Goal: Complete application form: Complete application form

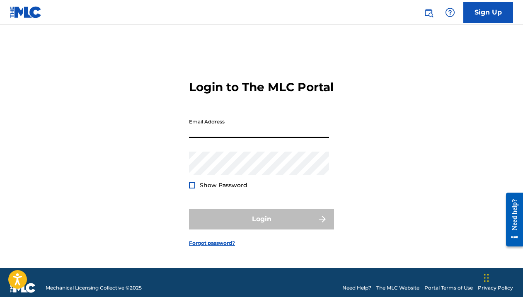
click at [220, 138] on input "Email Address" at bounding box center [259, 126] width 140 height 24
type input "[EMAIL_ADDRESS][DOMAIN_NAME]"
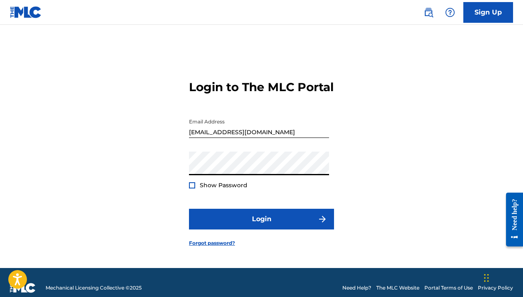
click at [189, 209] on button "Login" at bounding box center [261, 219] width 145 height 21
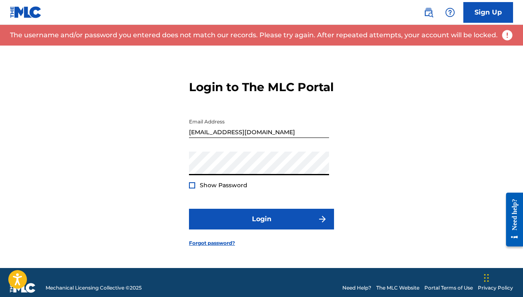
click at [202, 189] on span "Show Password" at bounding box center [224, 184] width 48 height 7
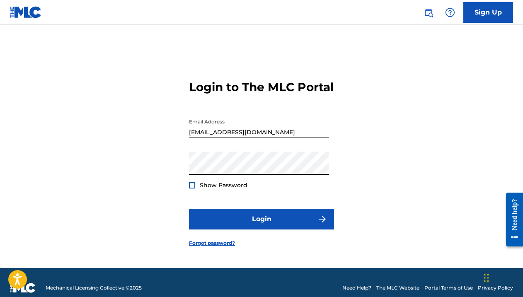
click at [189, 209] on button "Login" at bounding box center [261, 219] width 145 height 21
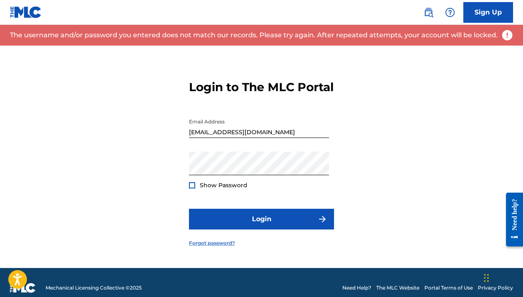
click at [210, 247] on link "Forgot password?" at bounding box center [212, 242] width 46 height 7
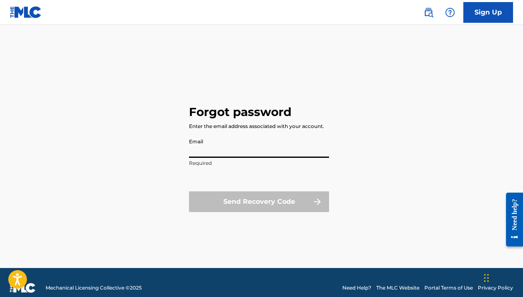
click at [239, 147] on input "Email" at bounding box center [259, 146] width 140 height 24
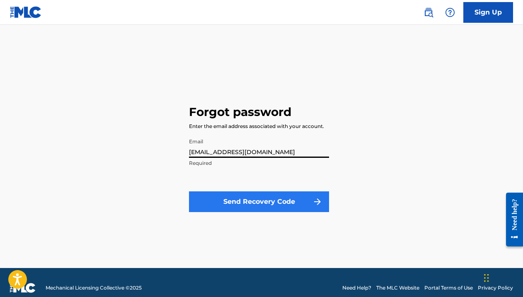
type input "[EMAIL_ADDRESS][DOMAIN_NAME]"
click at [263, 200] on button "Send Recovery Code" at bounding box center [259, 201] width 140 height 21
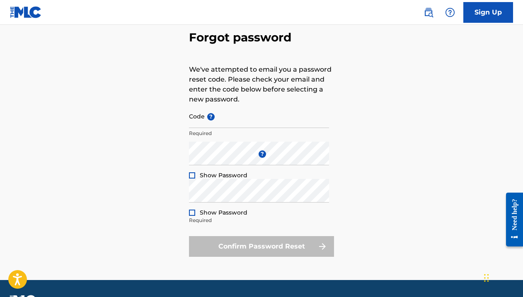
scroll to position [48, 0]
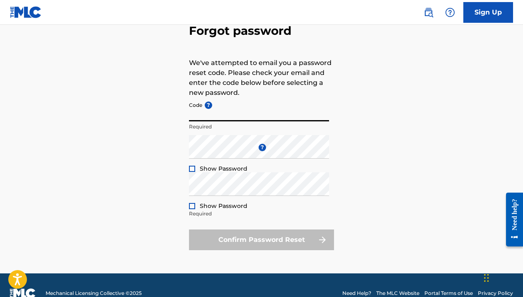
click at [207, 114] on input "Code ?" at bounding box center [259, 110] width 140 height 24
paste input "FP_f5fc983d7eb6cd43fdce39449a87"
type input "FP_f5fc983d7eb6cd43fdce39449a87"
click at [205, 159] on div "Enter a new password ? Show Password Required" at bounding box center [259, 153] width 140 height 37
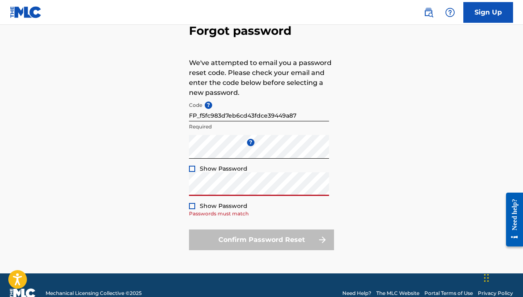
click at [194, 166] on div at bounding box center [192, 169] width 6 height 6
click at [192, 207] on div at bounding box center [192, 206] width 6 height 6
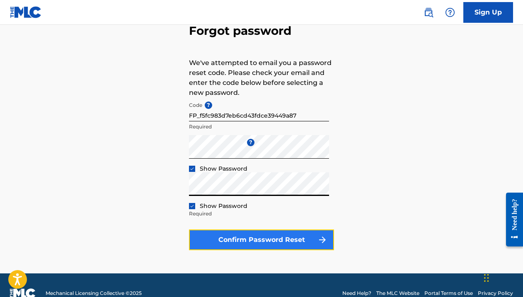
click at [253, 237] on button "Confirm Password Reset" at bounding box center [261, 239] width 145 height 21
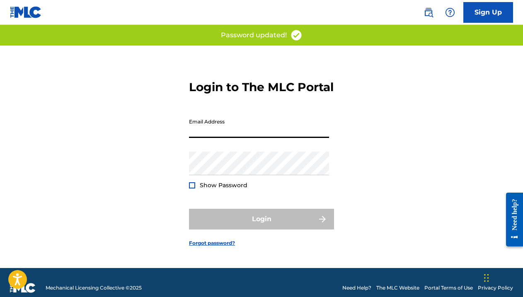
click at [243, 138] on input "Email Address" at bounding box center [259, 126] width 140 height 24
type input "[EMAIL_ADDRESS][DOMAIN_NAME]"
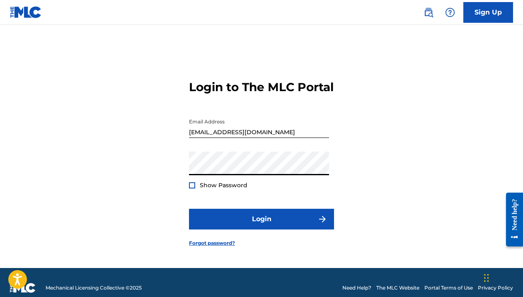
click at [223, 188] on span "Show Password" at bounding box center [224, 185] width 48 height 9
click at [212, 189] on span "Show Password" at bounding box center [224, 184] width 48 height 7
click at [191, 188] on div at bounding box center [192, 185] width 6 height 6
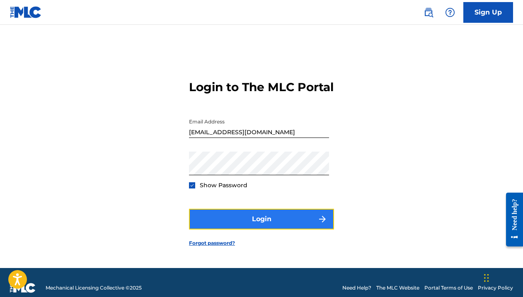
click at [244, 222] on button "Login" at bounding box center [261, 219] width 145 height 21
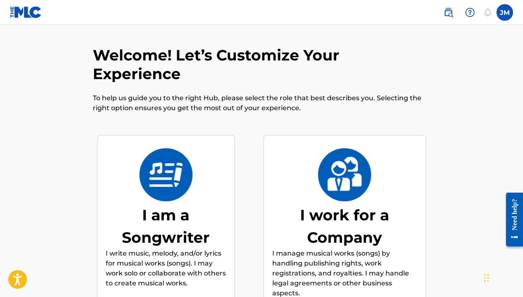
scroll to position [139, 0]
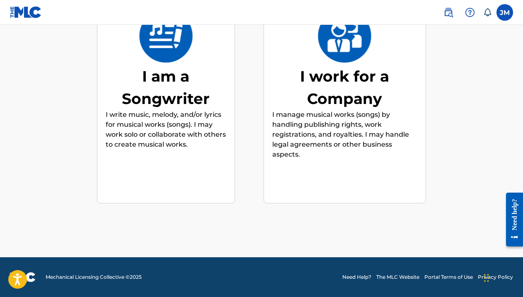
click at [181, 71] on div "I am a Songwriter" at bounding box center [166, 87] width 121 height 45
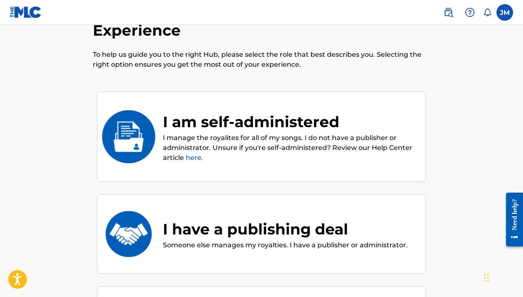
scroll to position [37, 0]
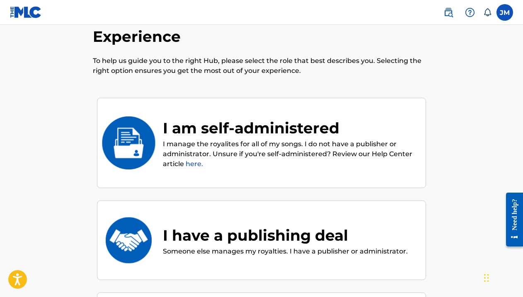
click at [258, 136] on div "I am self-administered" at bounding box center [290, 128] width 254 height 22
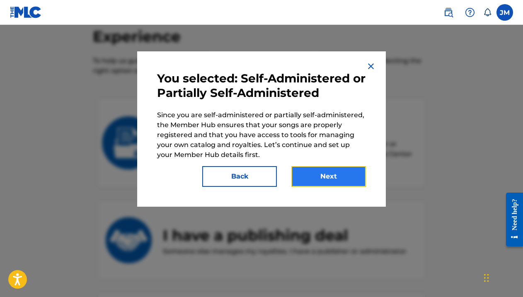
click at [329, 181] on button "Next" at bounding box center [328, 176] width 75 height 21
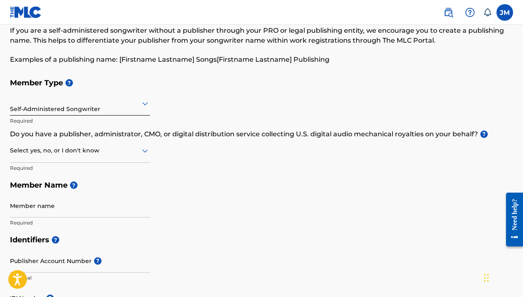
scroll to position [46, 0]
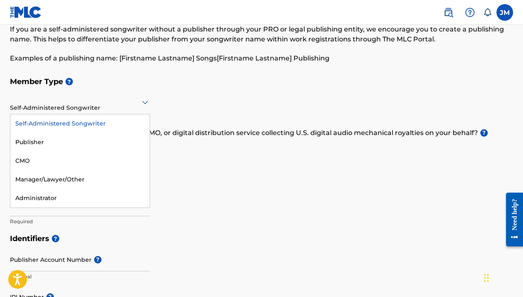
click at [109, 108] on div "Self-Administered Songwriter" at bounding box center [80, 102] width 140 height 20
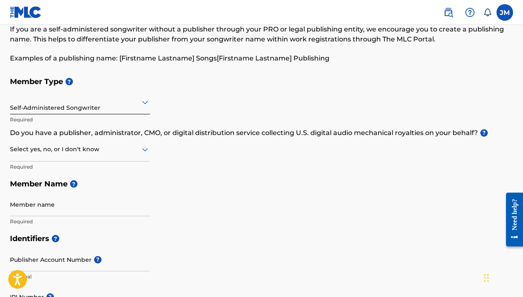
click at [81, 153] on div at bounding box center [80, 149] width 140 height 10
click at [58, 170] on div "Yes" at bounding box center [79, 171] width 139 height 19
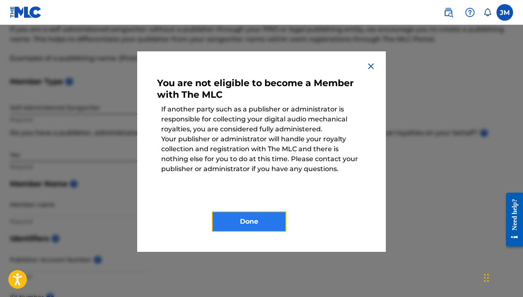
click at [236, 218] on button "Done" at bounding box center [249, 221] width 75 height 21
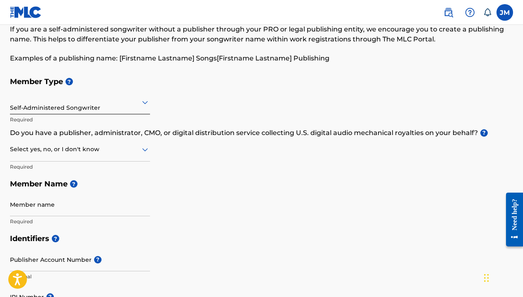
click at [80, 152] on div at bounding box center [80, 149] width 140 height 10
click at [55, 204] on div "I don't know" at bounding box center [79, 208] width 139 height 19
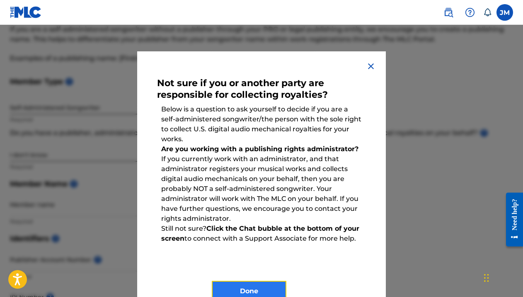
click at [229, 290] on button "Done" at bounding box center [249, 291] width 75 height 21
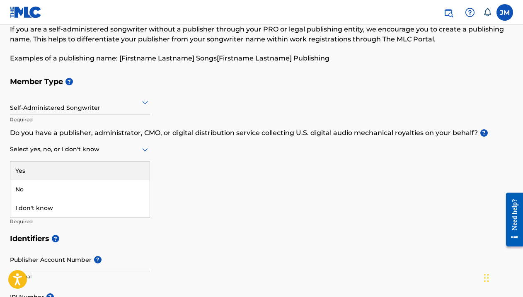
click at [77, 148] on div at bounding box center [80, 149] width 140 height 10
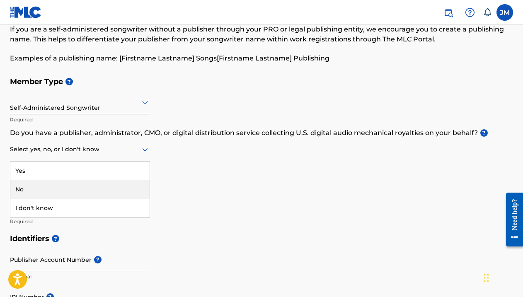
click at [56, 192] on div "No" at bounding box center [79, 189] width 139 height 19
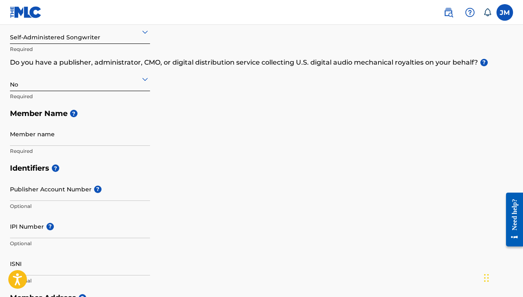
scroll to position [125, 0]
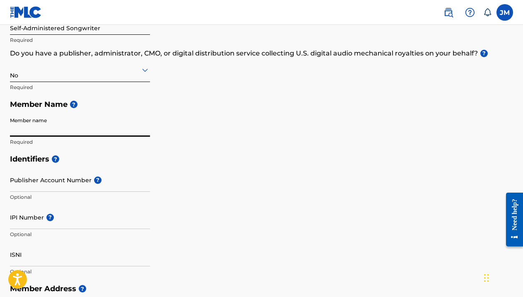
click at [63, 130] on input "Member name" at bounding box center [80, 125] width 140 height 24
type input "[PERSON_NAME]"
type input "Chuo Cha Ardhi [GEOGRAPHIC_DATA]"
type input "11"
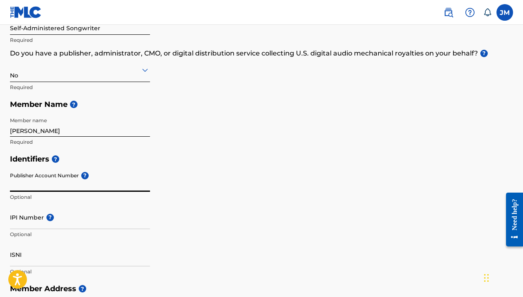
click at [51, 188] on input "Publisher Account Number ?" at bounding box center [80, 180] width 140 height 24
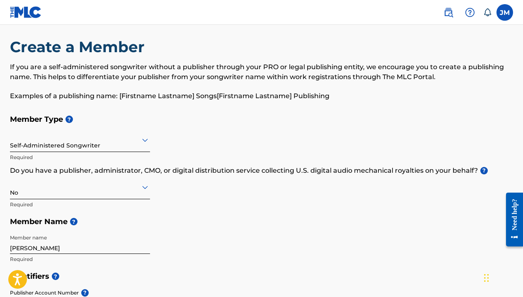
scroll to position [0, 0]
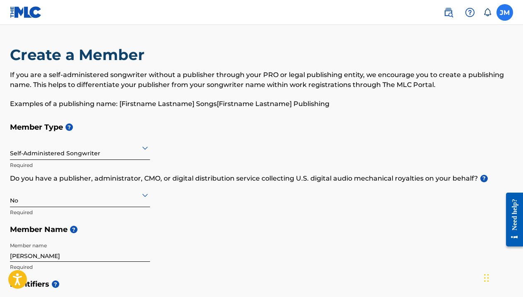
click at [504, 15] on label at bounding box center [504, 12] width 17 height 17
click at [504, 12] on input "[PERSON_NAME] Mukangara [EMAIL_ADDRESS][DOMAIN_NAME] Notification Preferences P…" at bounding box center [504, 12] width 0 height 0
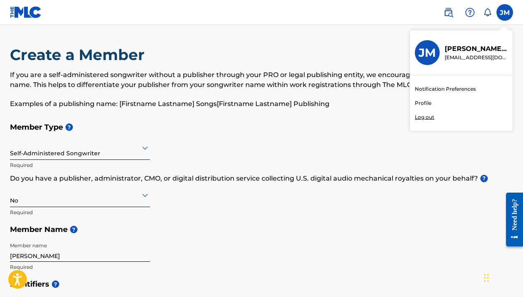
click at [504, 15] on div "[PERSON_NAME] [PERSON_NAME] Mukangara [EMAIL_ADDRESS][DOMAIN_NAME] Notification…" at bounding box center [504, 12] width 17 height 17
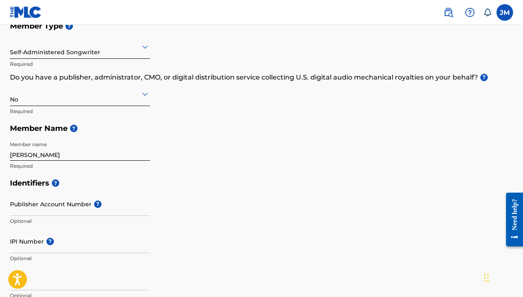
scroll to position [105, 0]
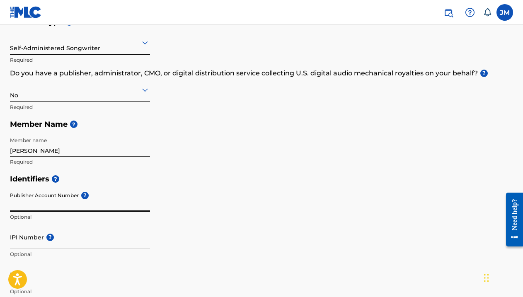
click at [67, 200] on input "Publisher Account Number ?" at bounding box center [80, 200] width 140 height 24
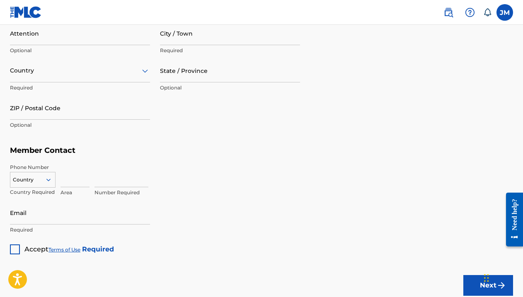
scroll to position [191, 0]
